Goal: Information Seeking & Learning: Learn about a topic

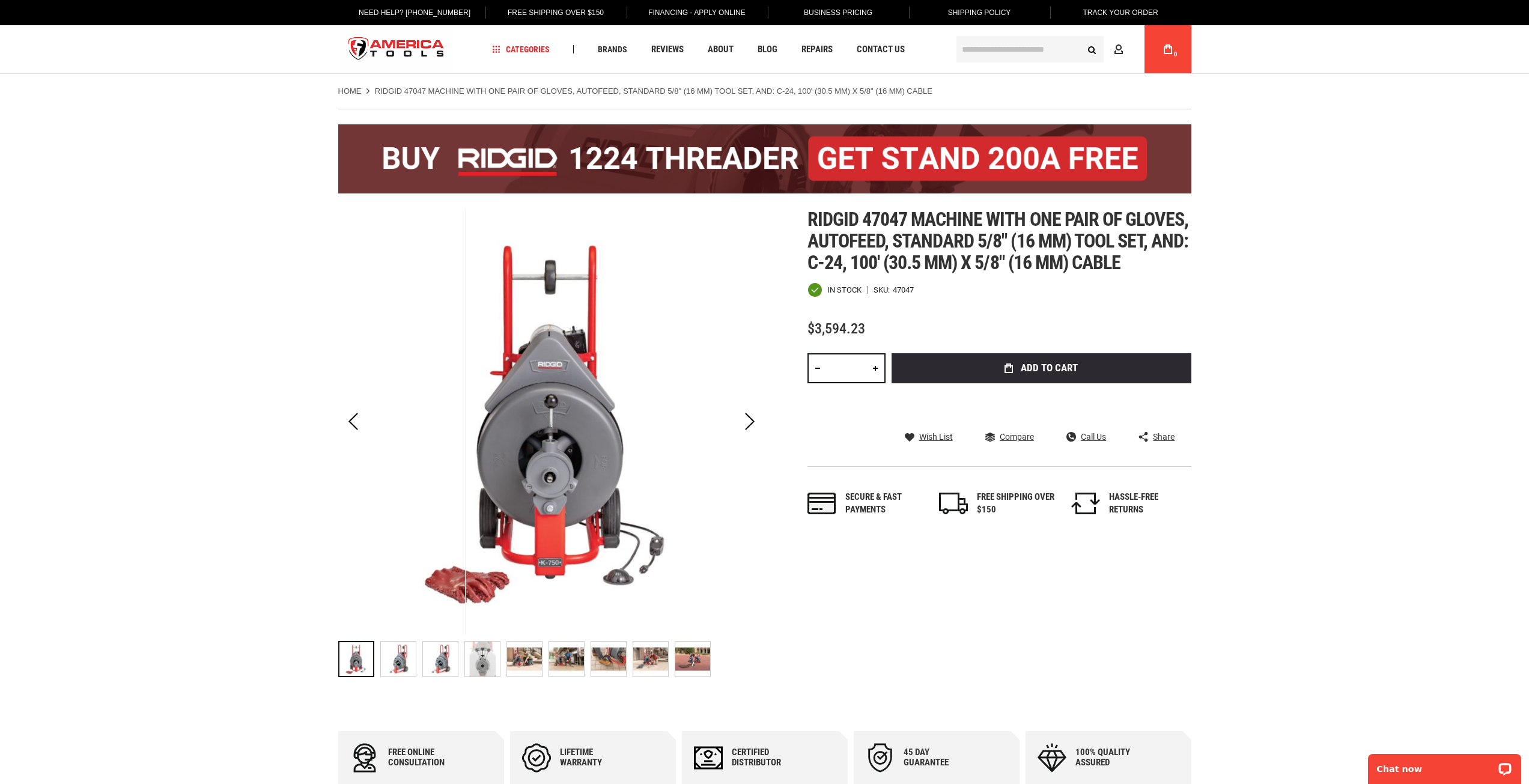
click at [982, 50] on input "text" at bounding box center [1030, 49] width 147 height 27
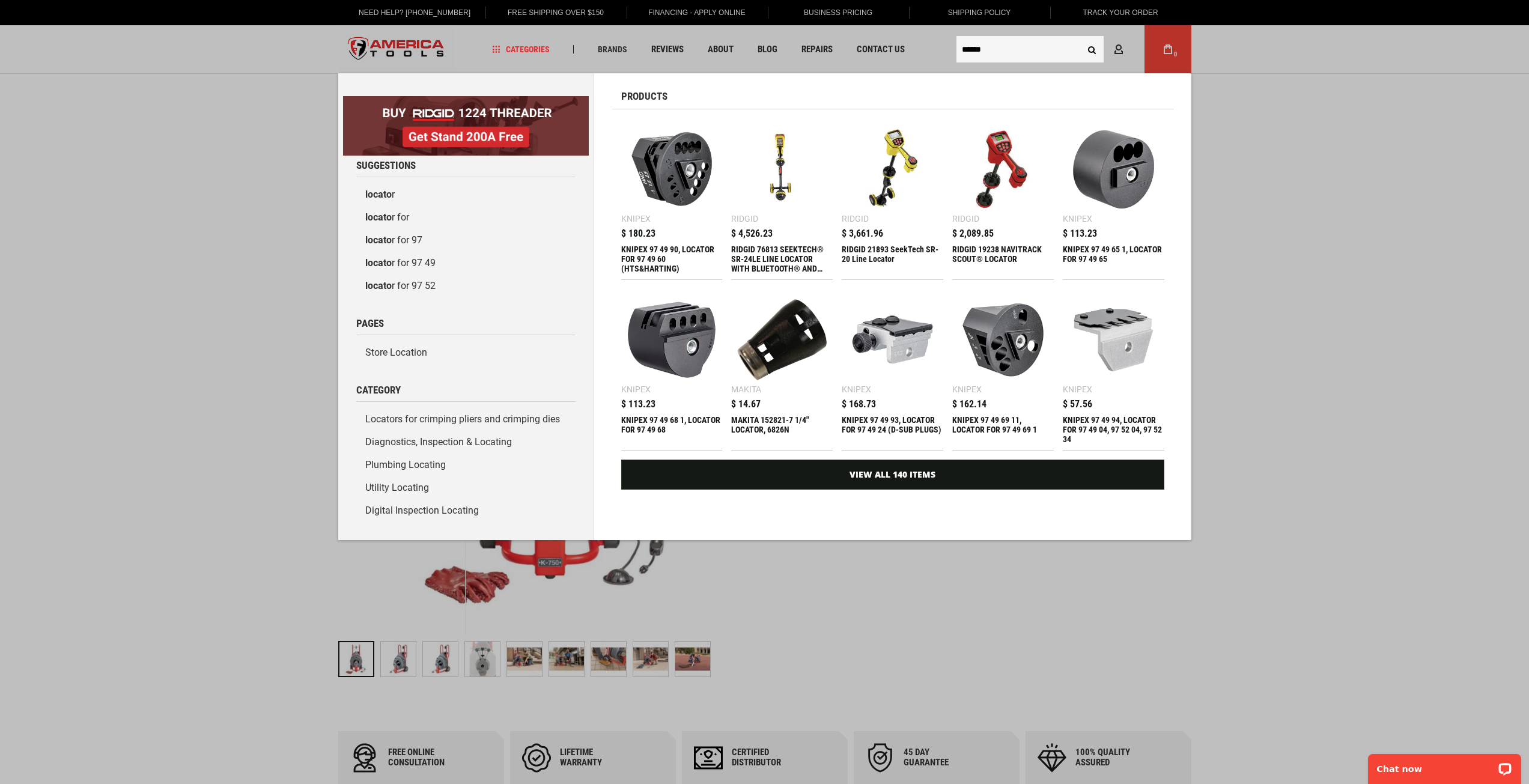
type input "******"
click at [786, 250] on div "RIDGID 76813 SEEKTECH® SR-24LE LINE LOCATOR WITH BLUETOOTH® AND GPS" at bounding box center [783, 259] width 102 height 29
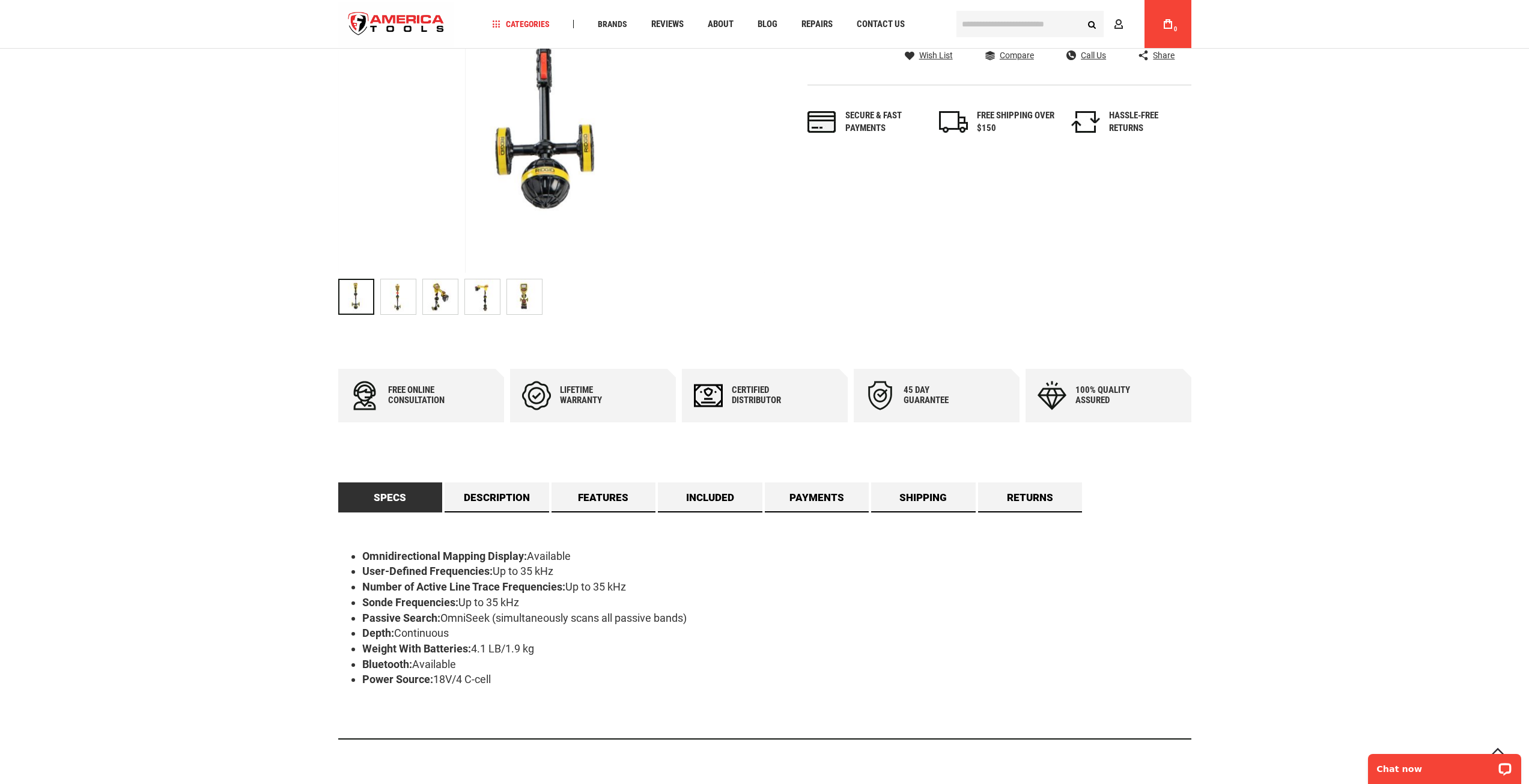
scroll to position [420, 0]
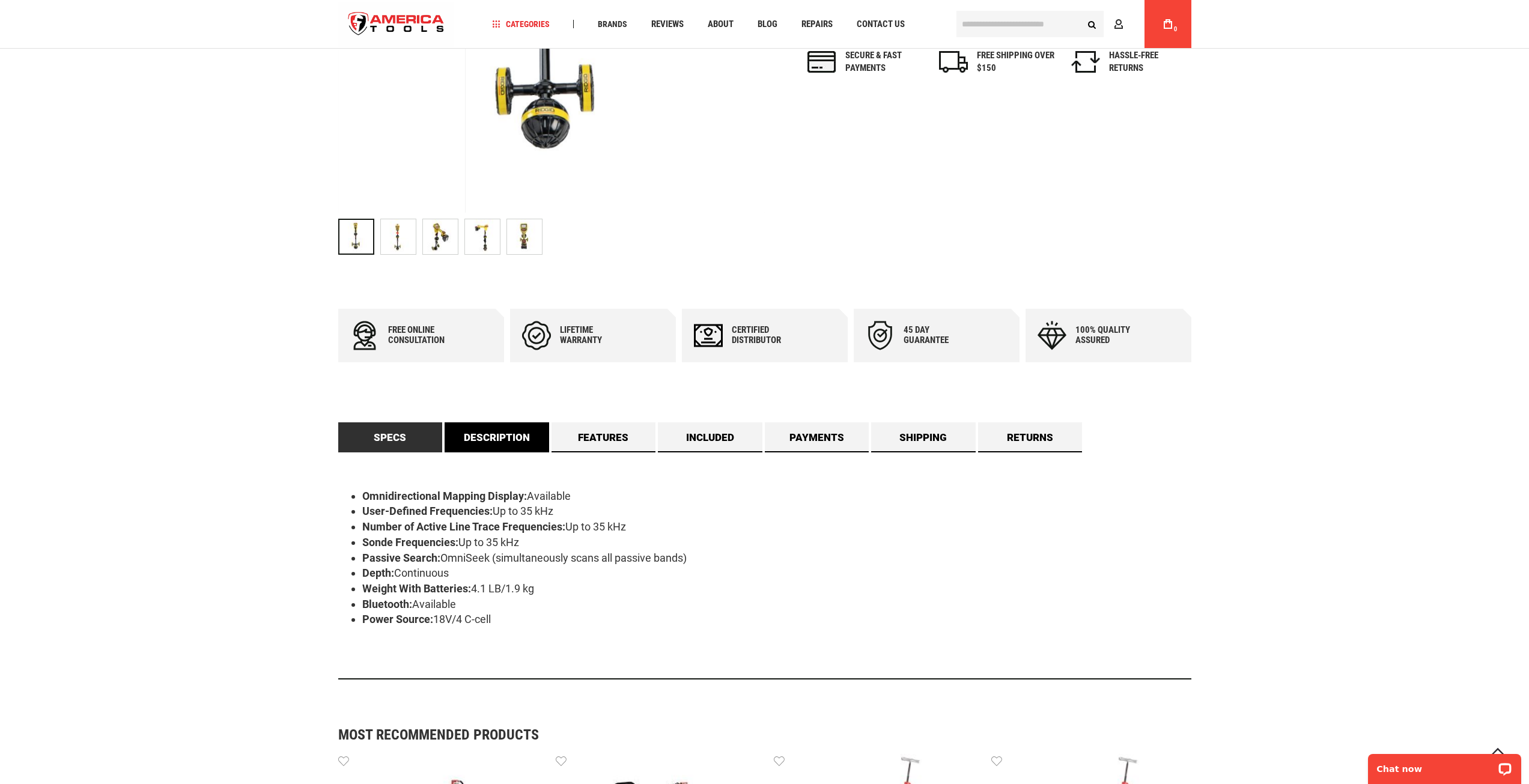
click at [496, 443] on link "Description" at bounding box center [497, 437] width 104 height 30
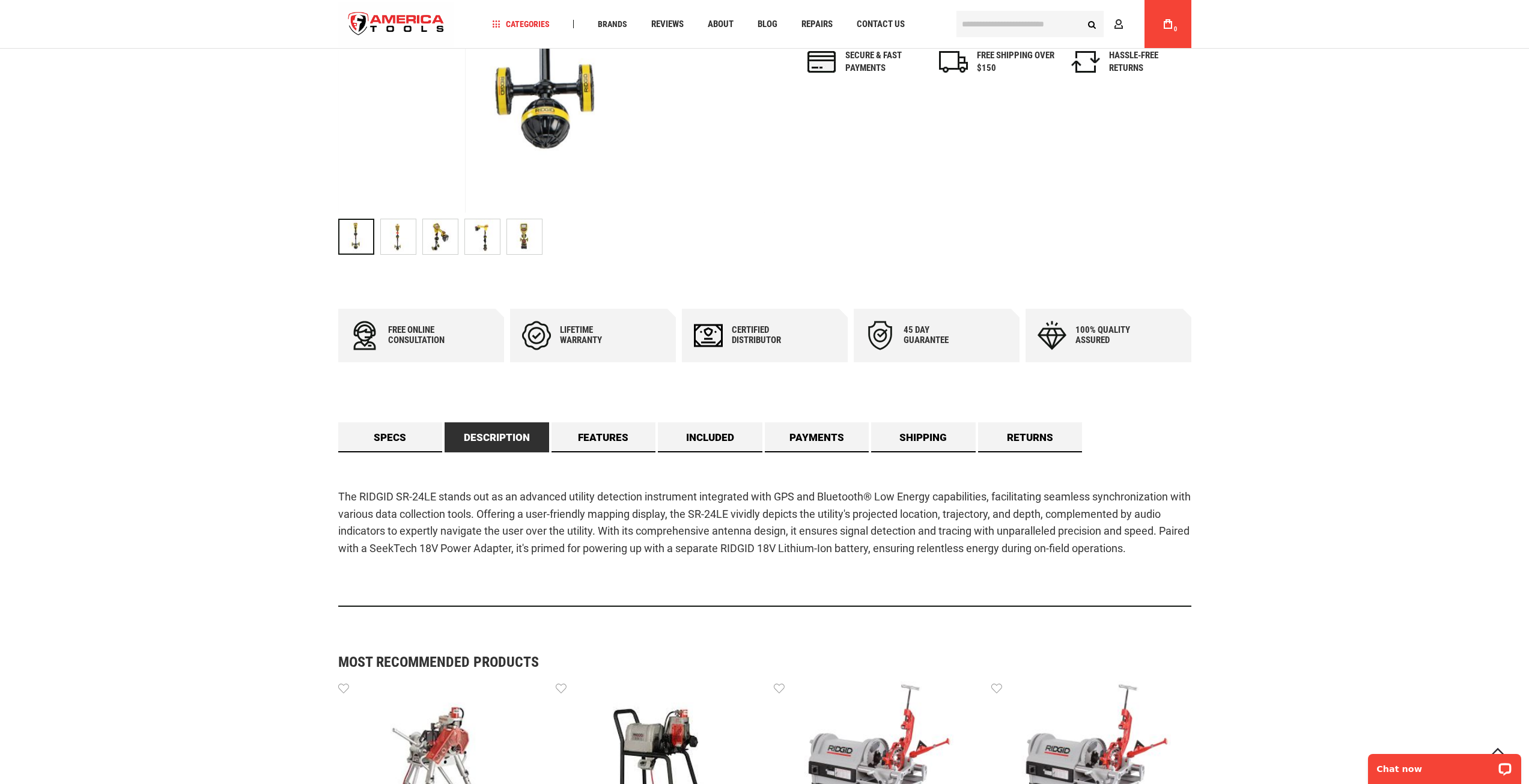
drag, startPoint x: 340, startPoint y: 495, endPoint x: 1170, endPoint y: 541, distance: 831.3
click at [1170, 541] on p "The RIDGID SR-24LE stands out as an advanced utility detection instrument integ…" at bounding box center [765, 523] width 853 height 69
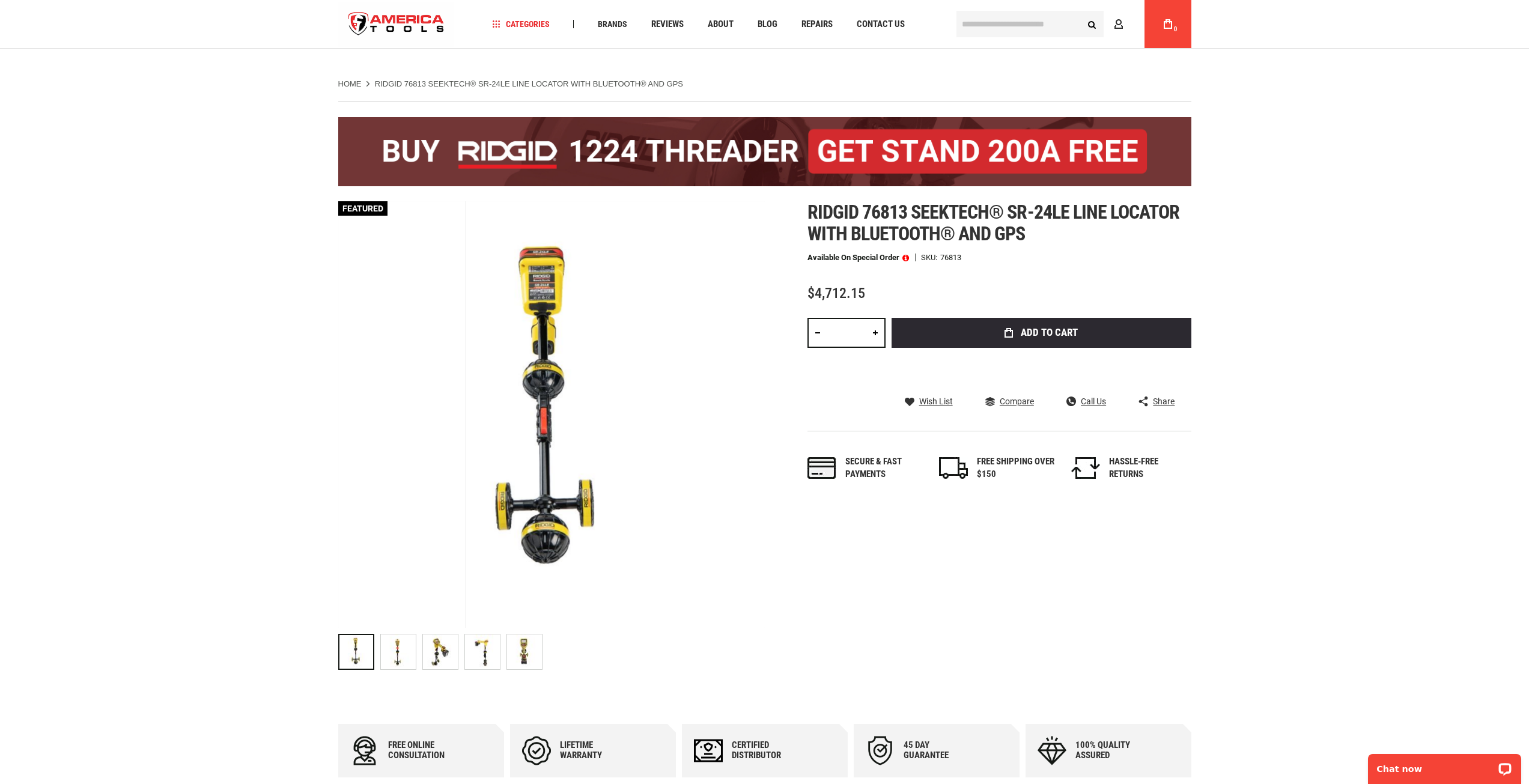
scroll to position [0, 0]
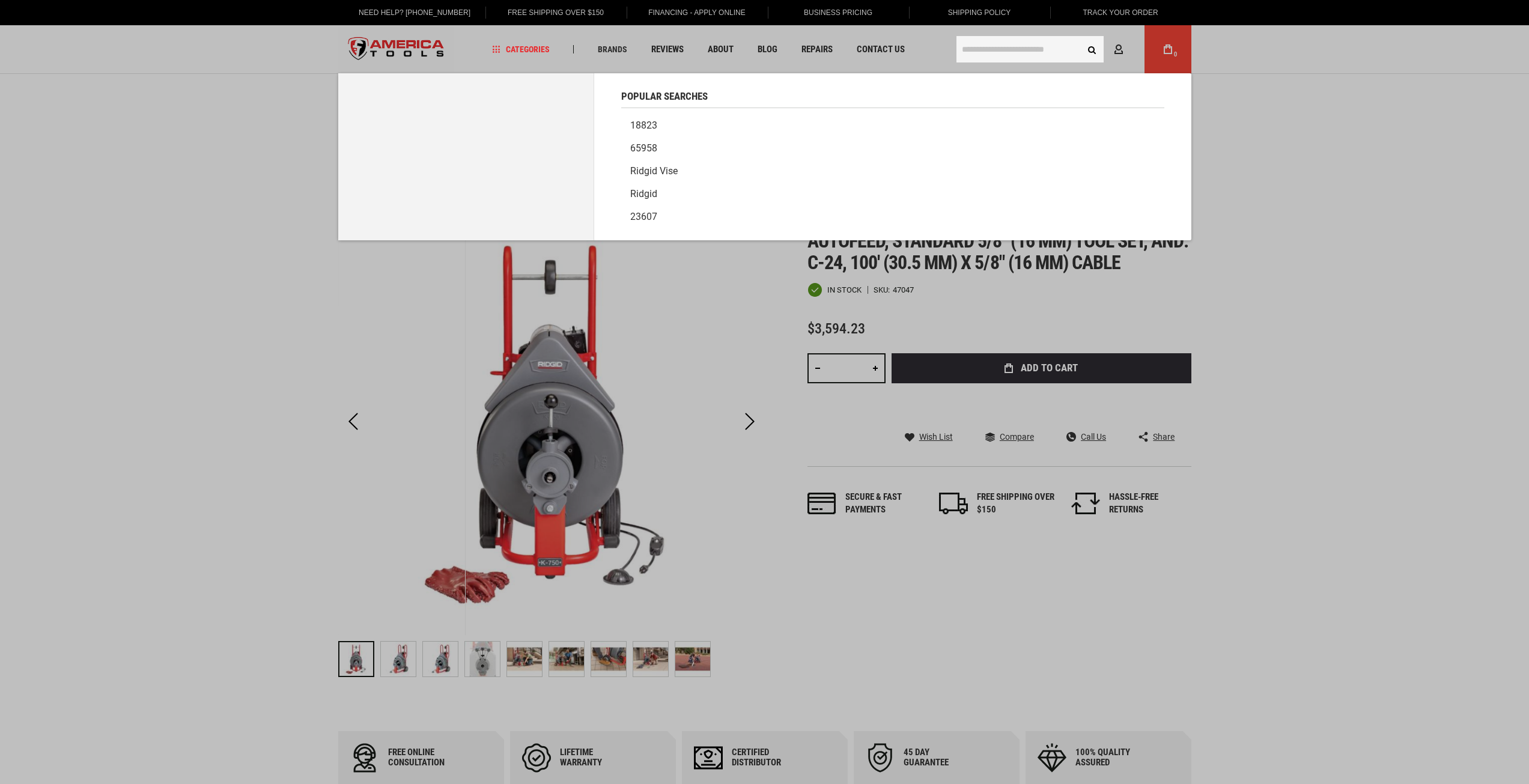
click at [975, 48] on input "text" at bounding box center [1030, 49] width 147 height 27
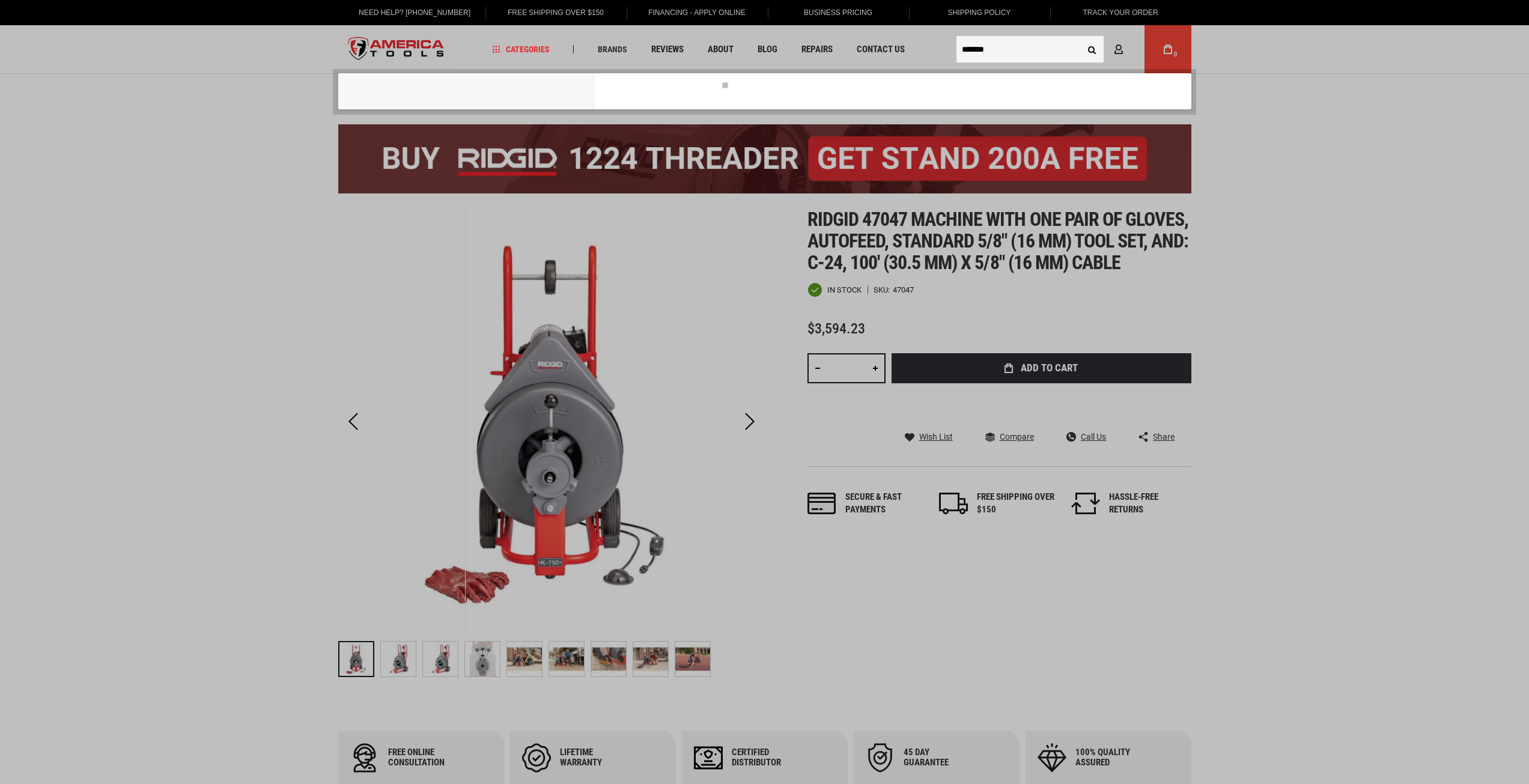
type input "*******"
click at [1081, 38] on button "Search" at bounding box center [1092, 49] width 23 height 23
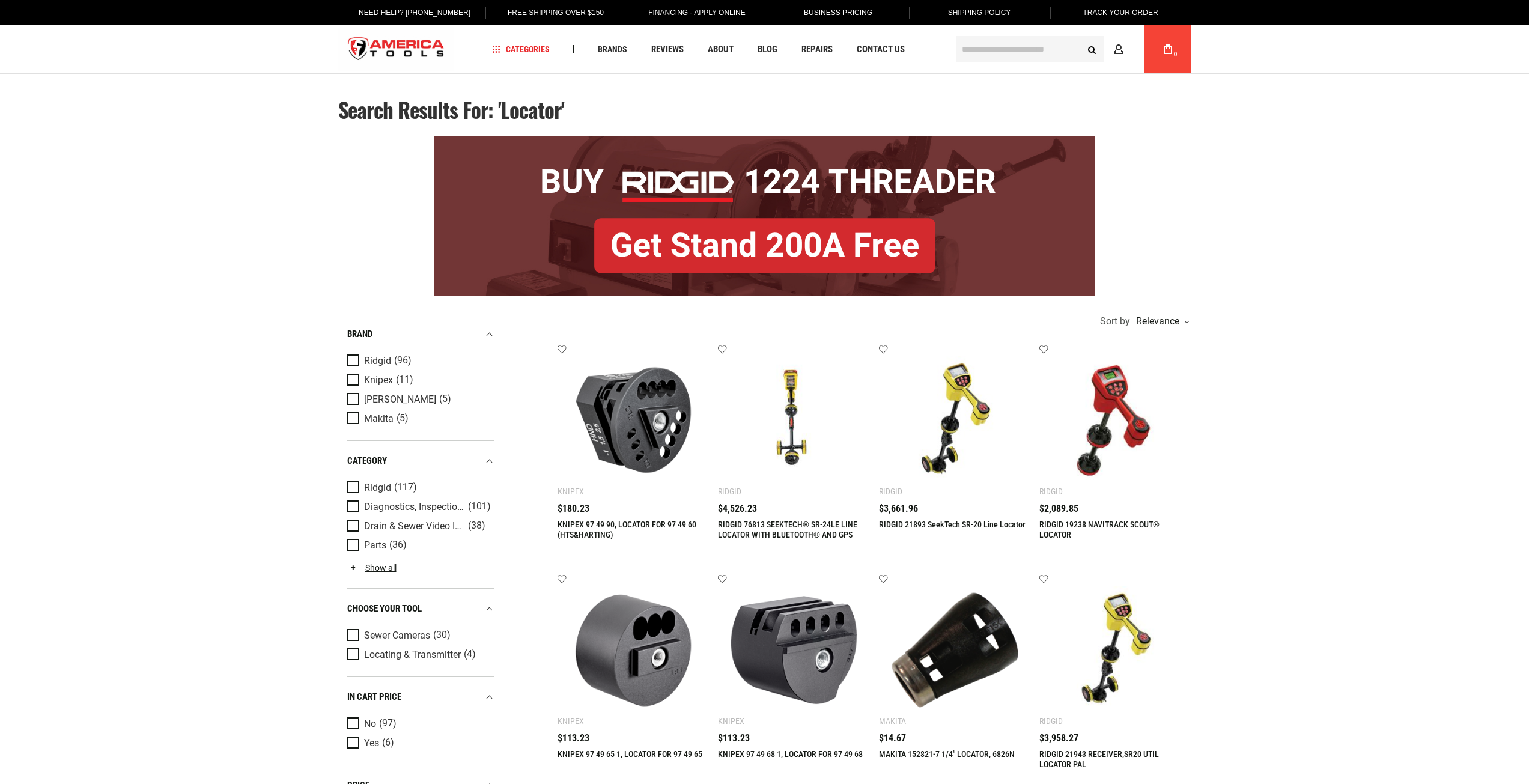
click at [951, 419] on img at bounding box center [955, 420] width 128 height 128
